Goal: Transaction & Acquisition: Purchase product/service

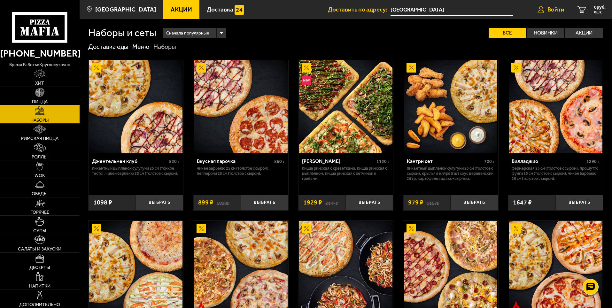
click at [555, 6] on span "Войти" at bounding box center [556, 9] width 17 height 6
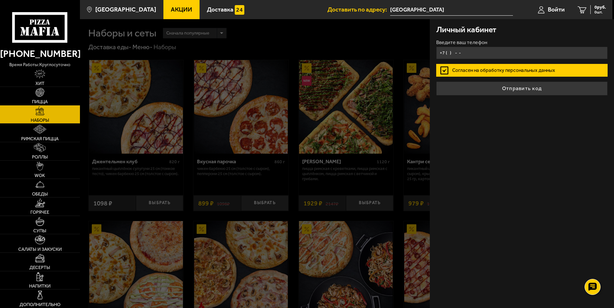
click at [486, 51] on input "+7 ( ) - -" at bounding box center [521, 53] width 171 height 12
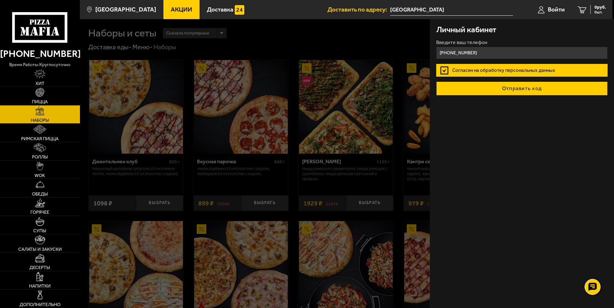
type input "[PHONE_NUMBER]"
drag, startPoint x: 555, startPoint y: 94, endPoint x: 559, endPoint y: 91, distance: 5.5
click at [559, 91] on button "Отправить код" at bounding box center [521, 89] width 171 height 14
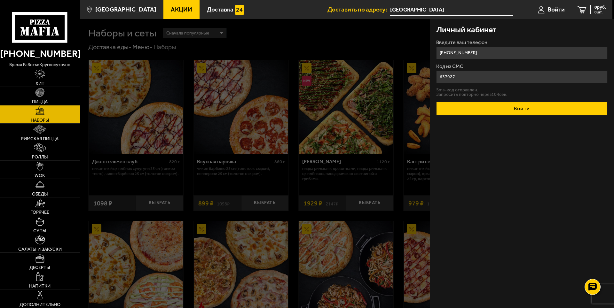
type input "637927"
click at [541, 105] on button "Войти" at bounding box center [521, 109] width 171 height 14
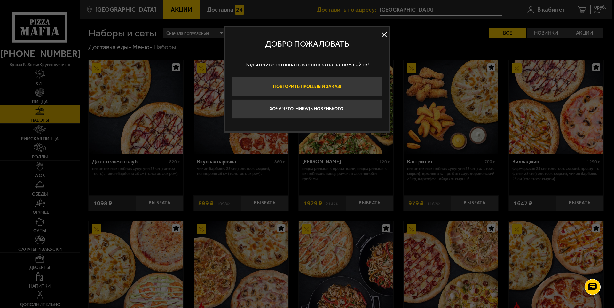
click at [307, 91] on button "Повторить прошлый заказ!" at bounding box center [307, 86] width 151 height 19
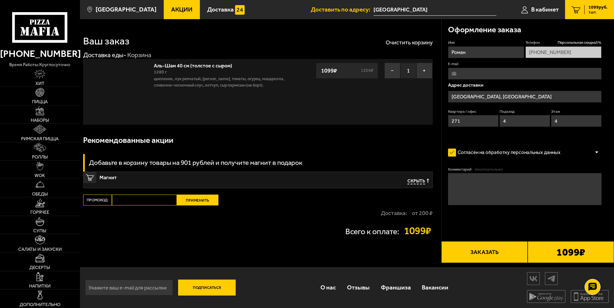
type input "[STREET_ADDRESS]"
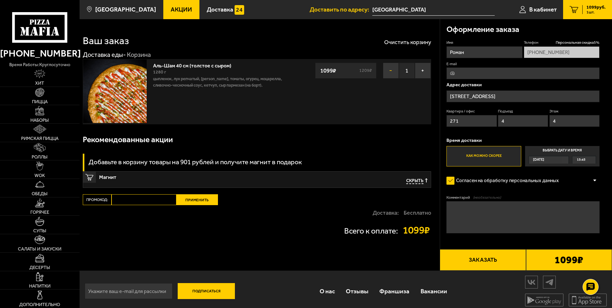
click at [390, 72] on button "−" at bounding box center [391, 71] width 16 height 16
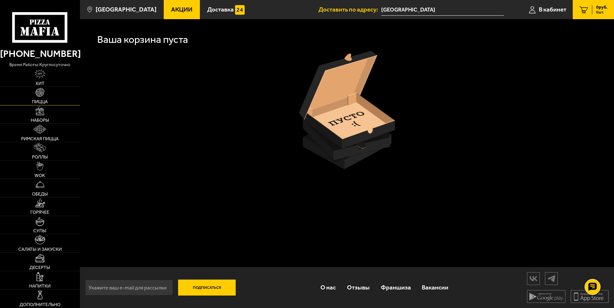
click at [40, 104] on span "Пицца" at bounding box center [40, 101] width 16 height 4
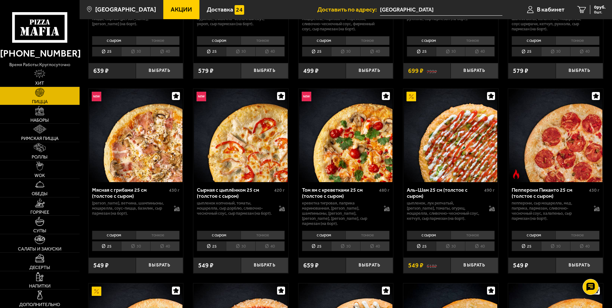
scroll to position [170, 0]
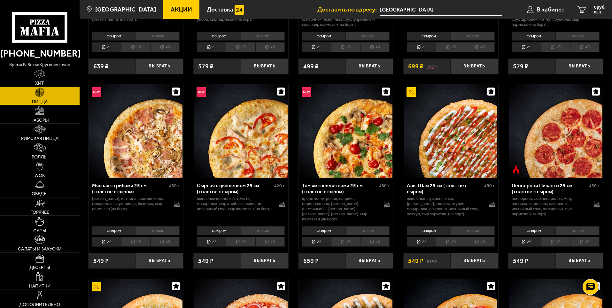
click at [453, 239] on li "30" at bounding box center [450, 242] width 29 height 10
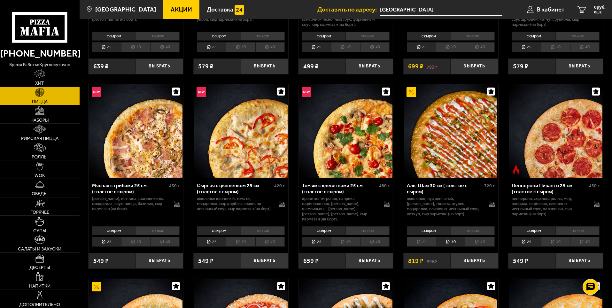
click at [481, 237] on li "40" at bounding box center [479, 242] width 29 height 10
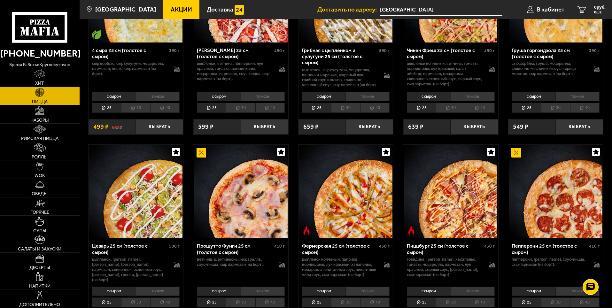
scroll to position [512, 0]
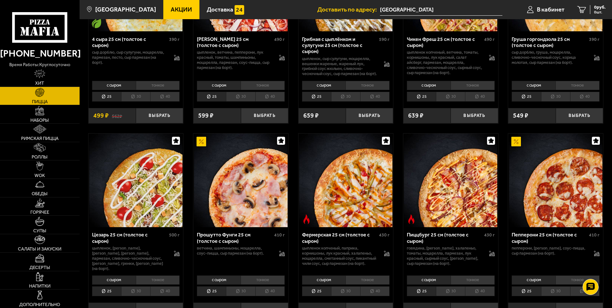
click at [582, 292] on div "Пицца Мафия клиентская поддержка Чат на сайте" at bounding box center [590, 287] width 19 height 19
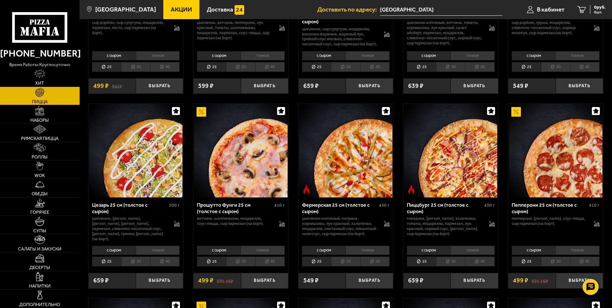
scroll to position [597, 0]
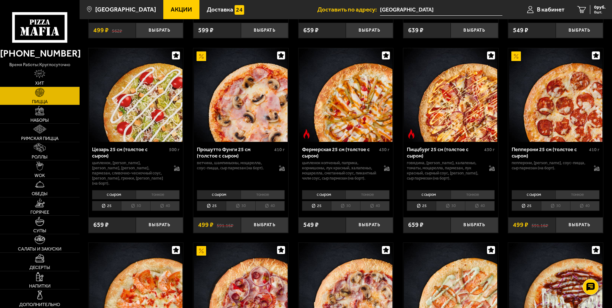
click at [587, 211] on li "40" at bounding box center [584, 206] width 29 height 10
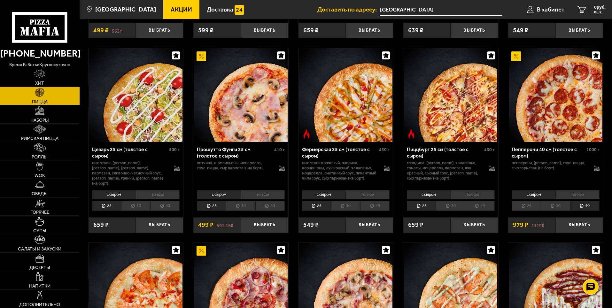
click at [576, 198] on li "тонкое" at bounding box center [578, 194] width 44 height 9
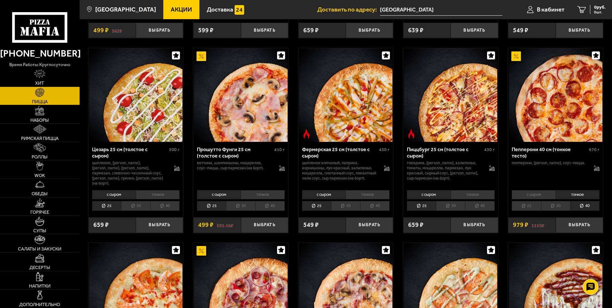
click at [543, 203] on div "с сыром тонкое 25 30 40 Топпинги" at bounding box center [555, 200] width 95 height 24
click at [541, 199] on li "с сыром" at bounding box center [534, 194] width 44 height 9
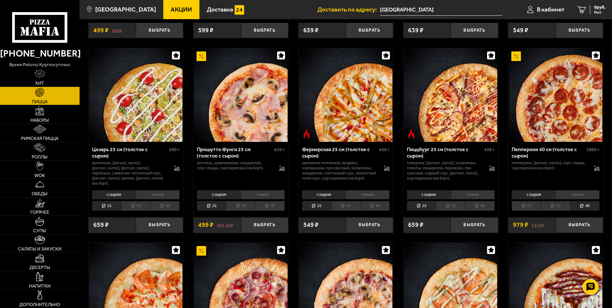
click at [601, 171] on div "Пепперони 40 см (толстое с сыром) 1000 г пепперони, моцарелла, соус-пицца, сыр …" at bounding box center [555, 165] width 95 height 46
click at [599, 171] on icon at bounding box center [596, 170] width 5 height 2
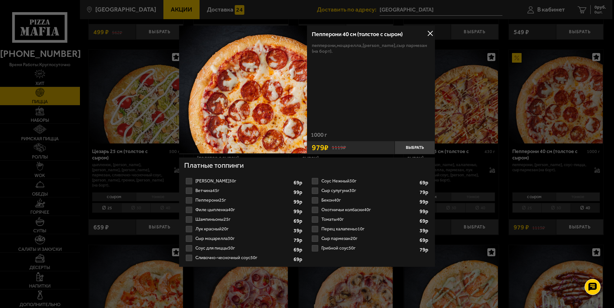
click at [348, 229] on label "Перец халапеньо 10г 1 2 3 4 5 6 7 8" at bounding box center [370, 229] width 120 height 10
click at [0, 0] on input "Перец халапеньо 10г 1 2 3 4 5 6 7 8" at bounding box center [0, 0] width 0 height 0
click at [330, 199] on label "Бекон 40г 1 2 3 4 5 6 7" at bounding box center [370, 201] width 120 height 10
click at [0, 0] on input "Бекон 40г 1 2 3 4 5 6 7" at bounding box center [0, 0] width 0 height 0
click at [433, 33] on button at bounding box center [430, 34] width 10 height 10
